Goal: Transaction & Acquisition: Purchase product/service

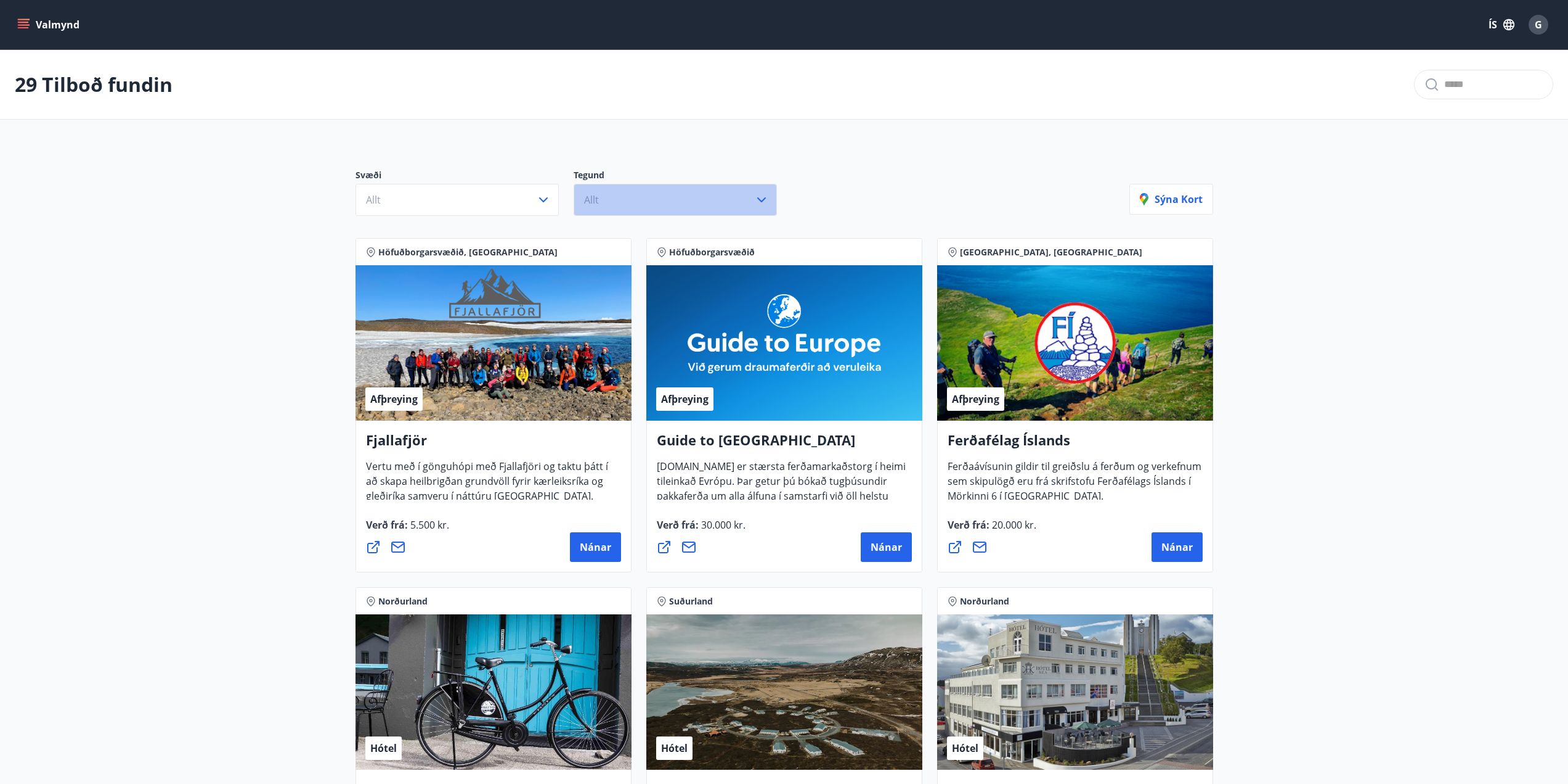
click at [696, 207] on button "Allt" at bounding box center [676, 200] width 203 height 32
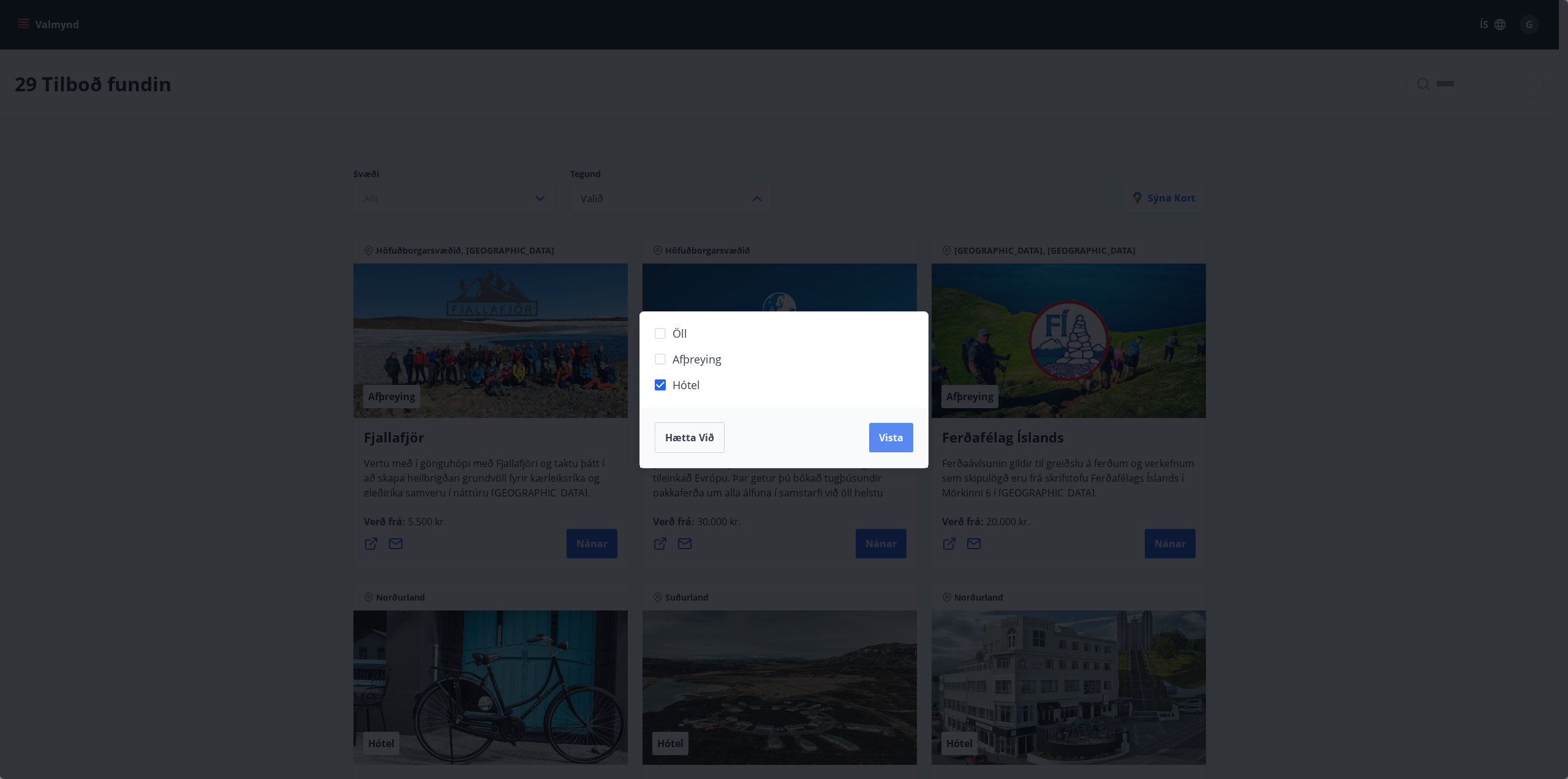
click at [883, 442] on span "Vista" at bounding box center [890, 437] width 25 height 14
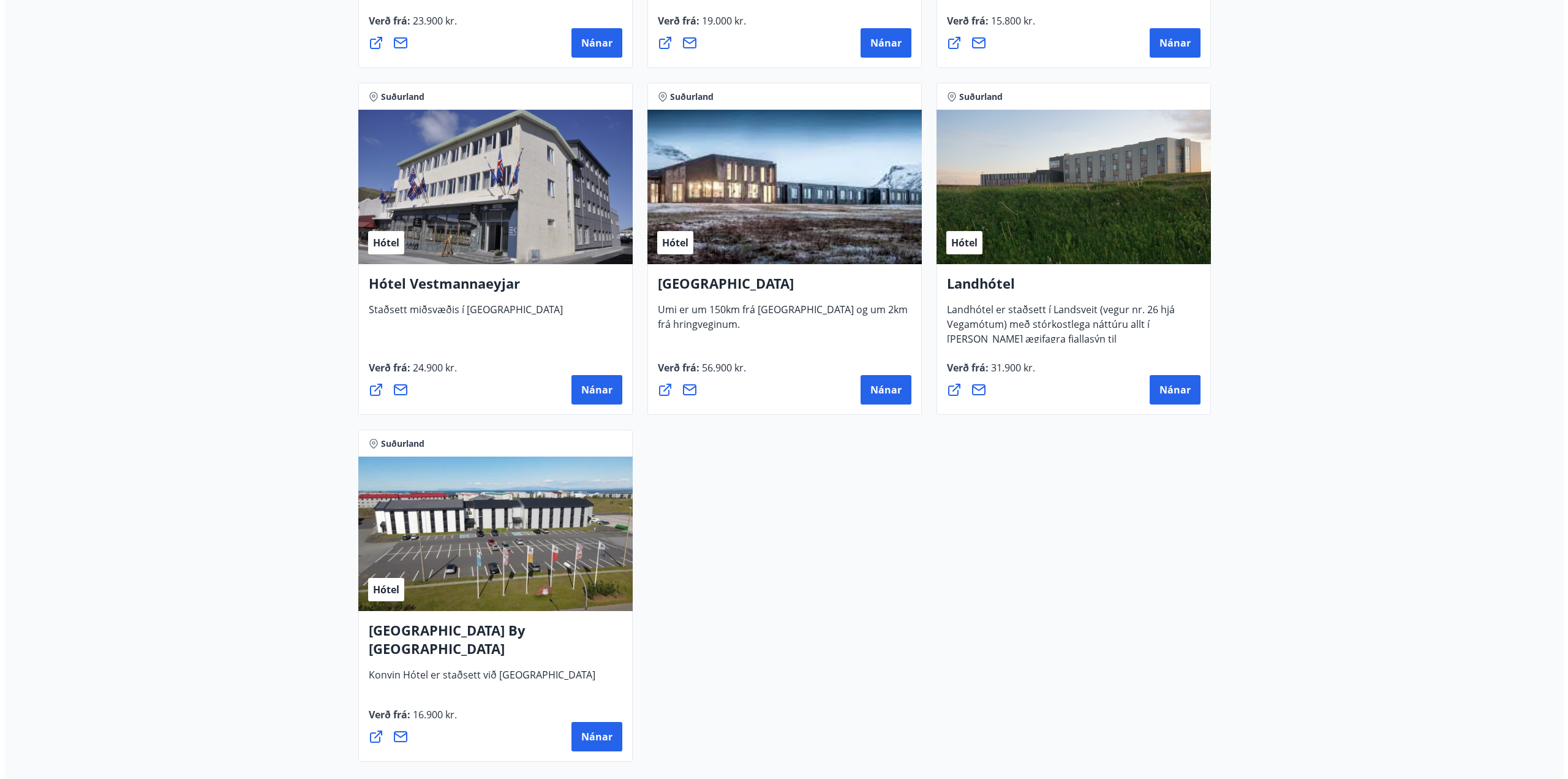
scroll to position [2635, 0]
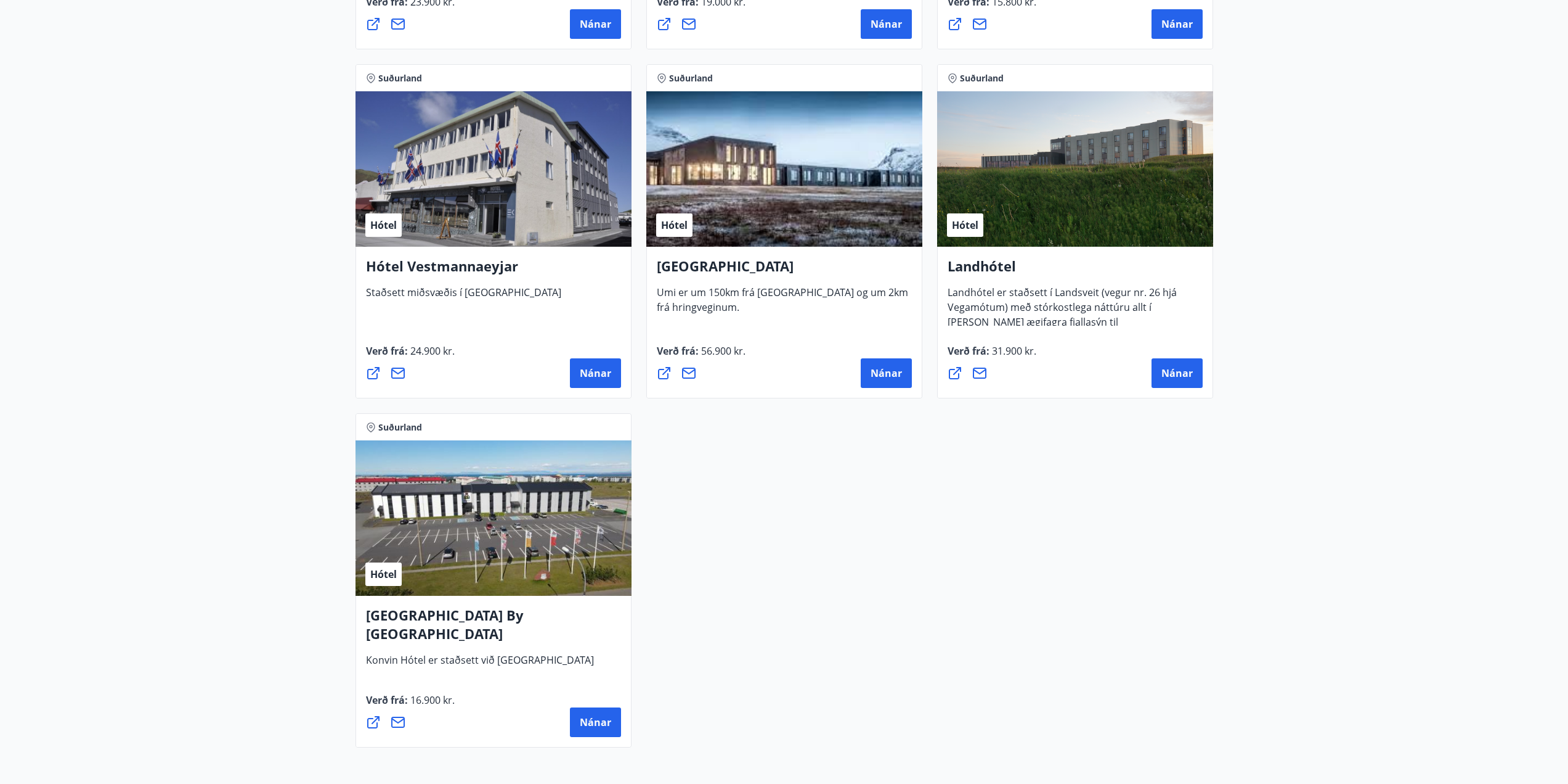
click at [498, 618] on h4 "[GEOGRAPHIC_DATA] By [GEOGRAPHIC_DATA]" at bounding box center [493, 628] width 255 height 47
click at [402, 702] on span "Verð frá : 16.900 kr." at bounding box center [410, 705] width 89 height 24
click at [597, 724] on span "Nánar" at bounding box center [596, 722] width 31 height 14
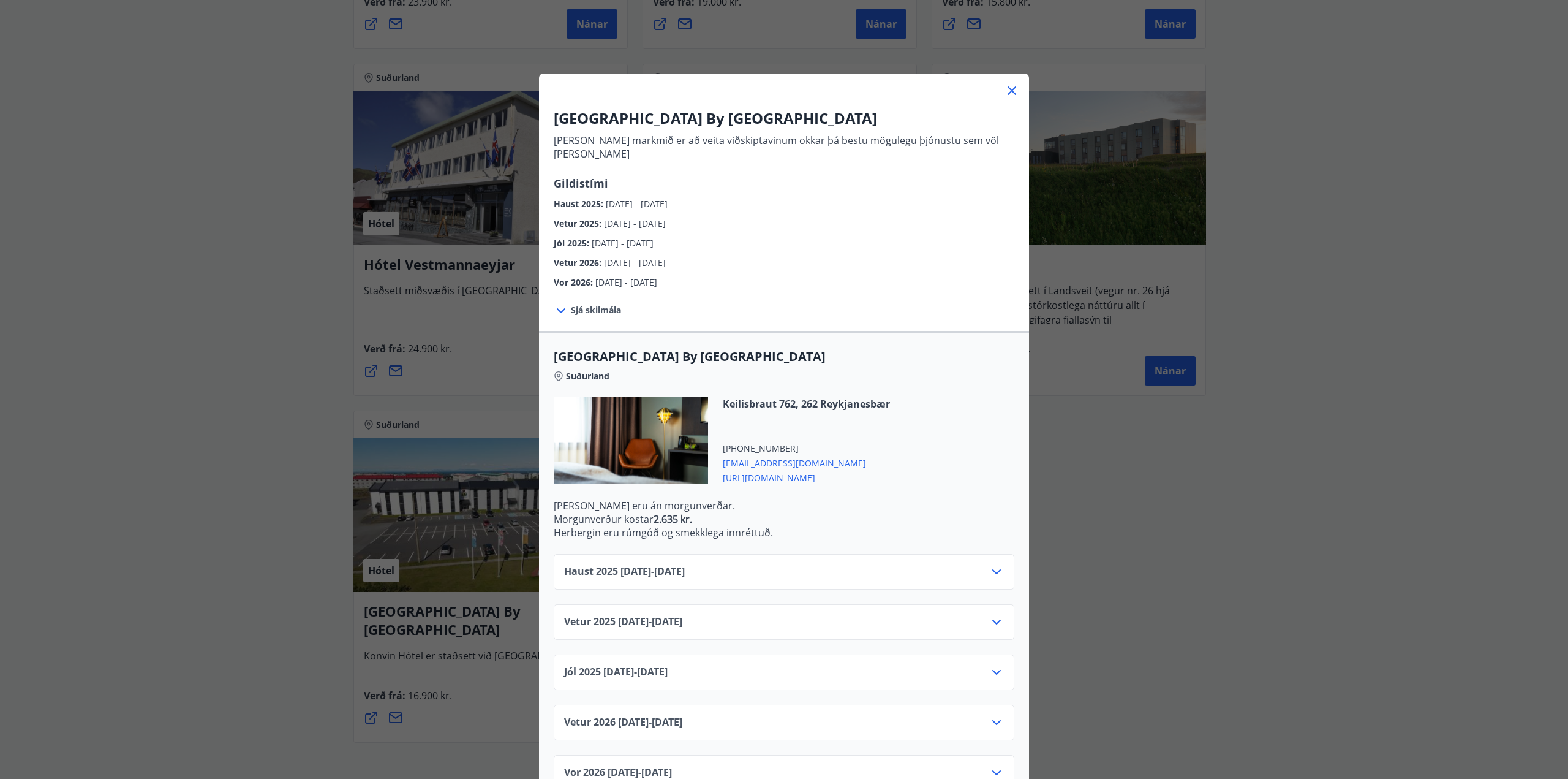
click at [749, 564] on div "Haust [PHONE_NUMBER][DATE] - [DATE]" at bounding box center [783, 576] width 439 height 25
click at [1007, 559] on div "Haust [PHONE_NUMBER][DATE] - [DATE]" at bounding box center [784, 572] width 460 height 35
click at [997, 564] on icon at bounding box center [996, 572] width 15 height 15
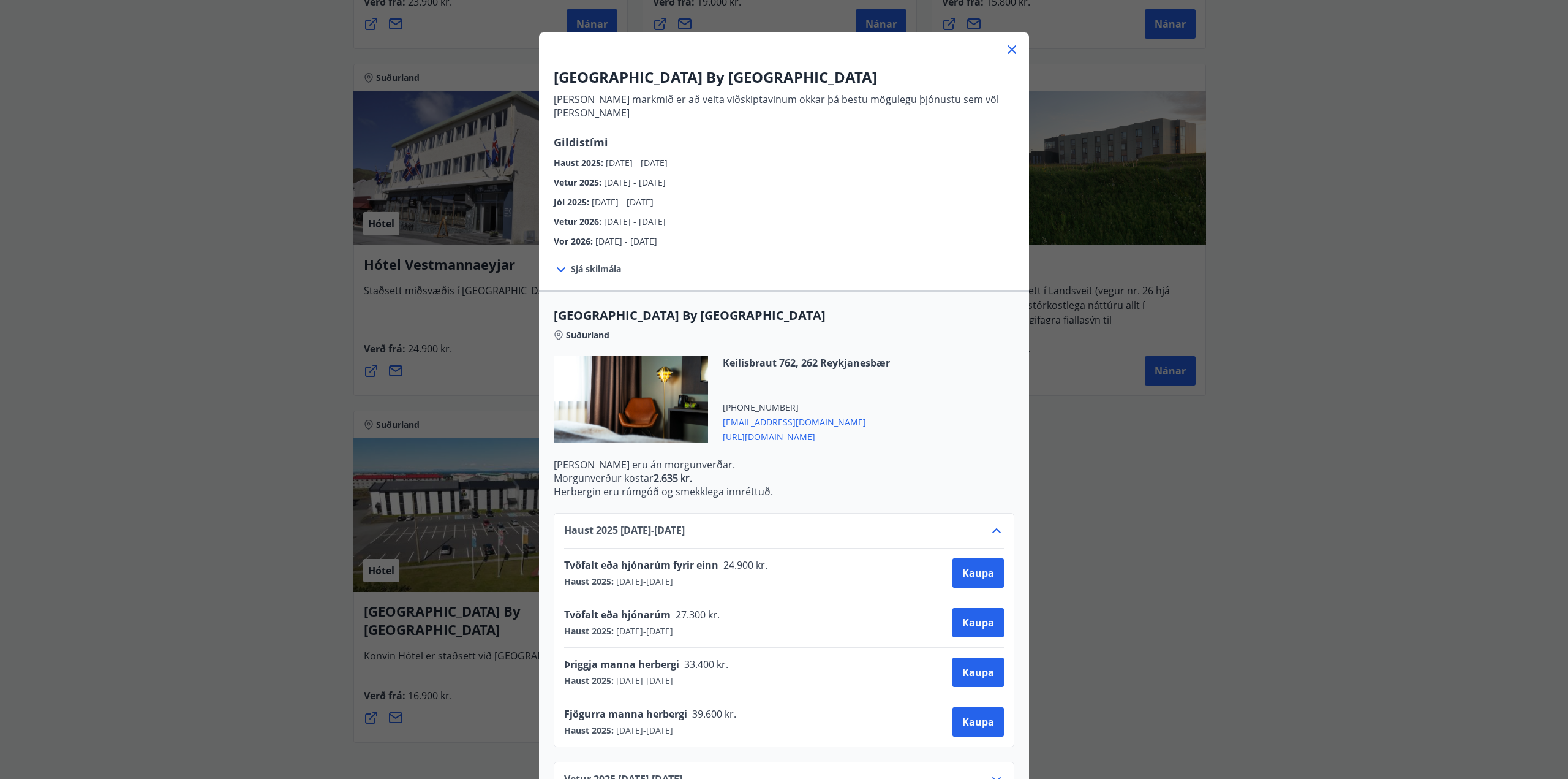
scroll to position [61, 0]
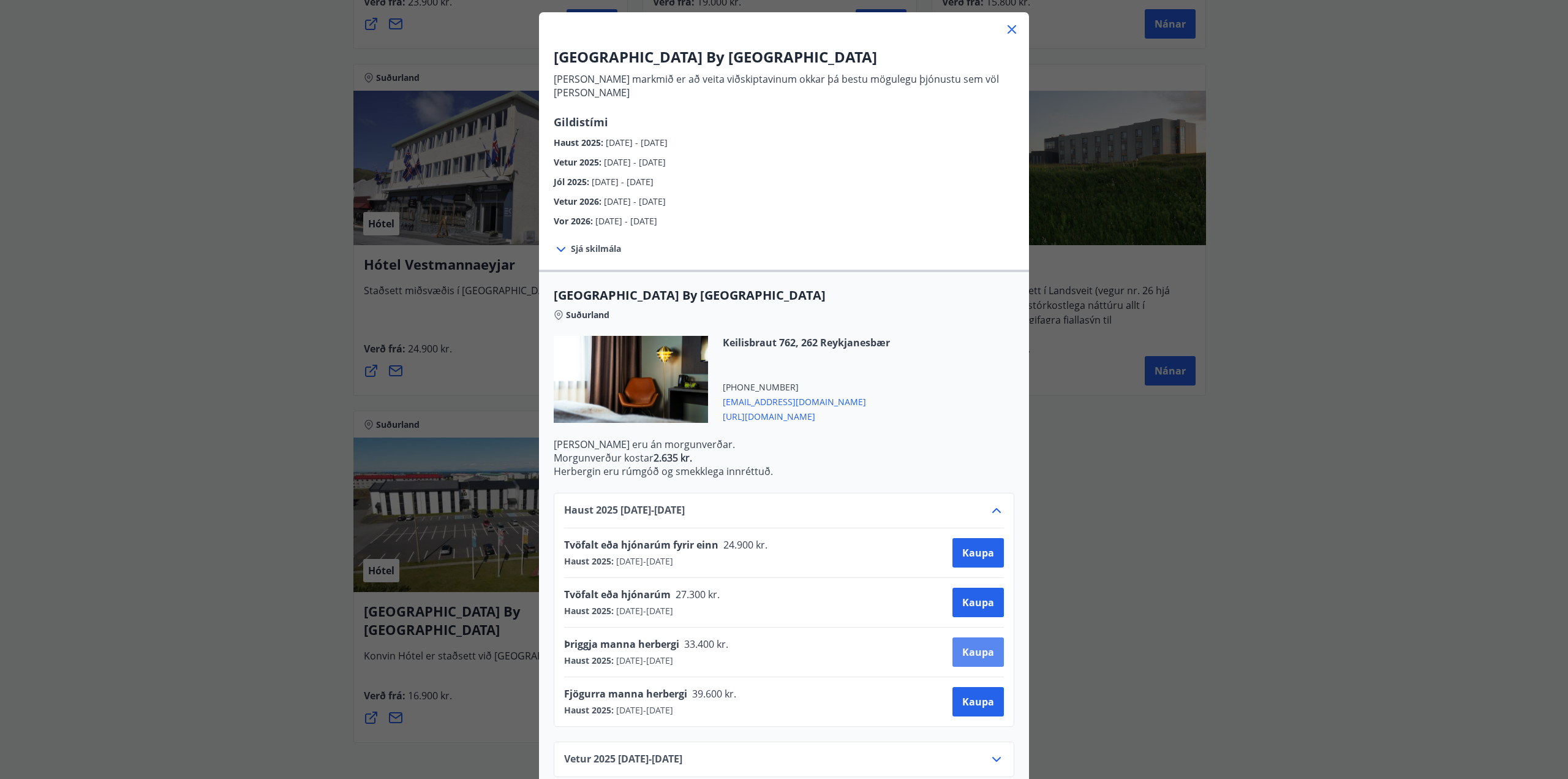
click at [967, 645] on span "Kaupa" at bounding box center [978, 652] width 32 height 14
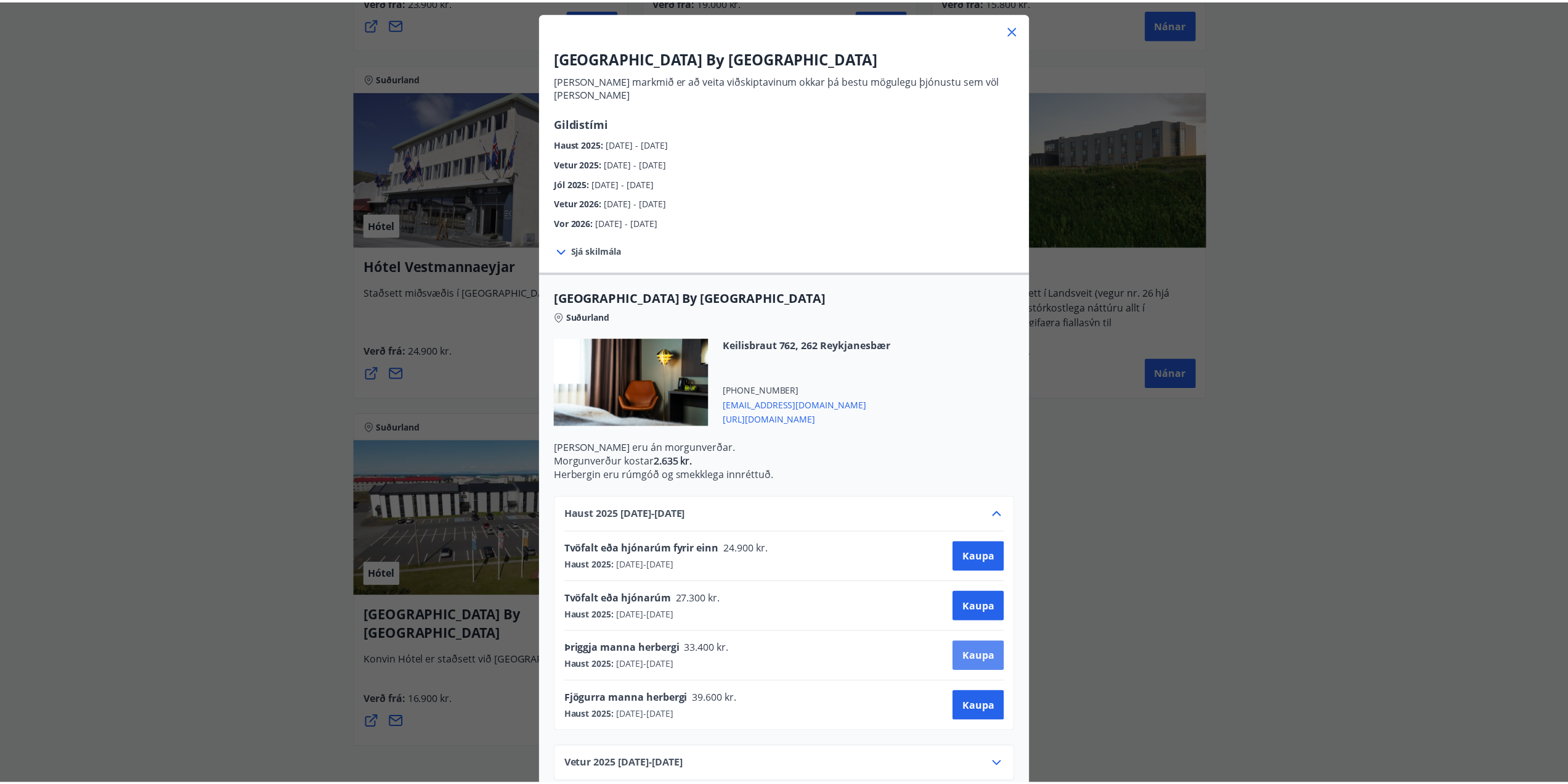
scroll to position [2, 0]
